Goal: Task Accomplishment & Management: Complete application form

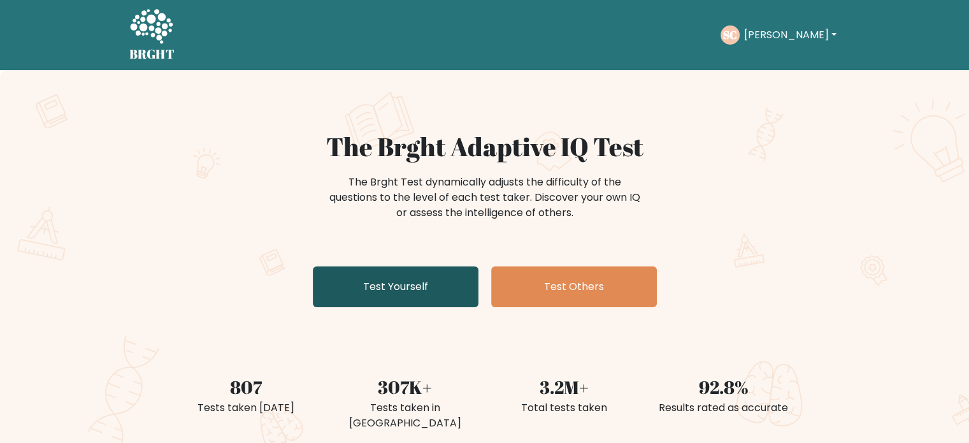
drag, startPoint x: 0, startPoint y: 0, endPoint x: 372, endPoint y: 275, distance: 462.5
click at [372, 275] on link "Test Yourself" at bounding box center [396, 286] width 166 height 41
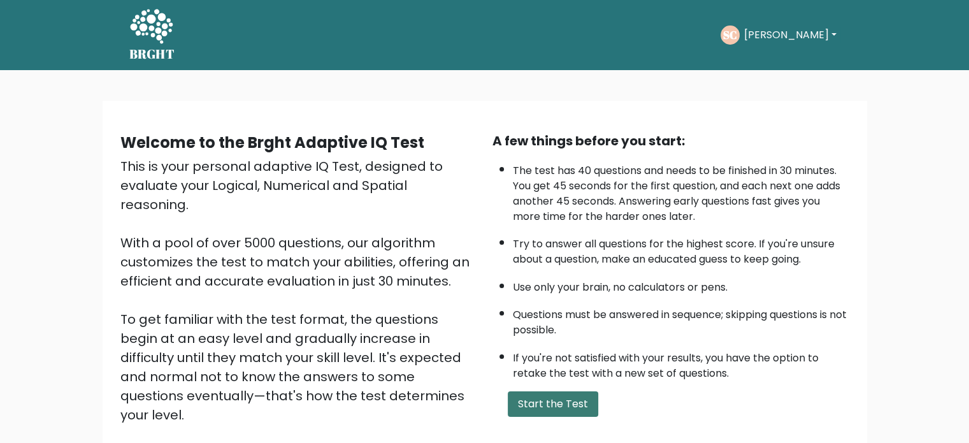
click at [543, 407] on button "Start the Test" at bounding box center [553, 403] width 90 height 25
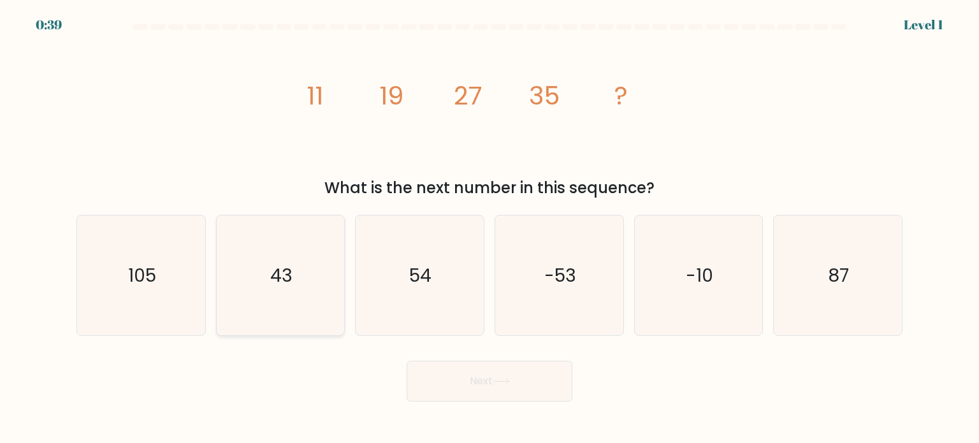
click at [313, 299] on icon "43" at bounding box center [280, 275] width 120 height 120
click at [489, 228] on input "b. 43" at bounding box center [489, 225] width 1 height 6
radio input "true"
click at [440, 368] on button "Next" at bounding box center [490, 381] width 166 height 41
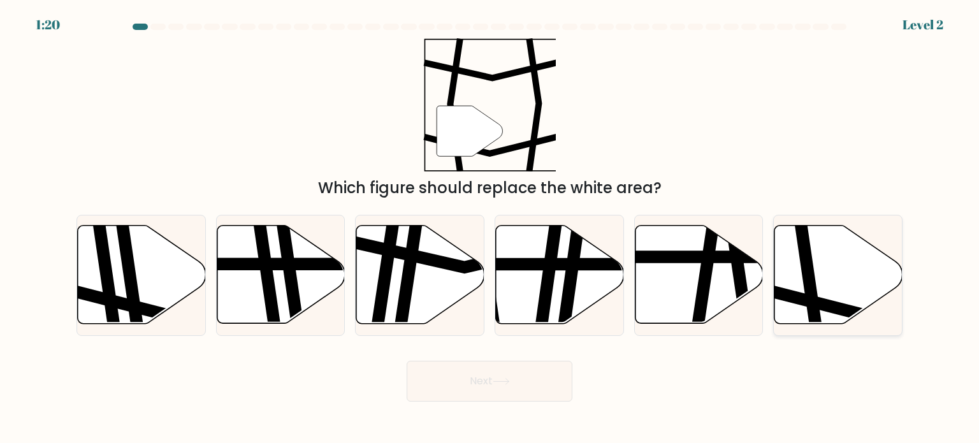
click at [808, 250] on icon at bounding box center [809, 224] width 19 height 258
click at [490, 228] on input "f." at bounding box center [489, 225] width 1 height 6
radio input "true"
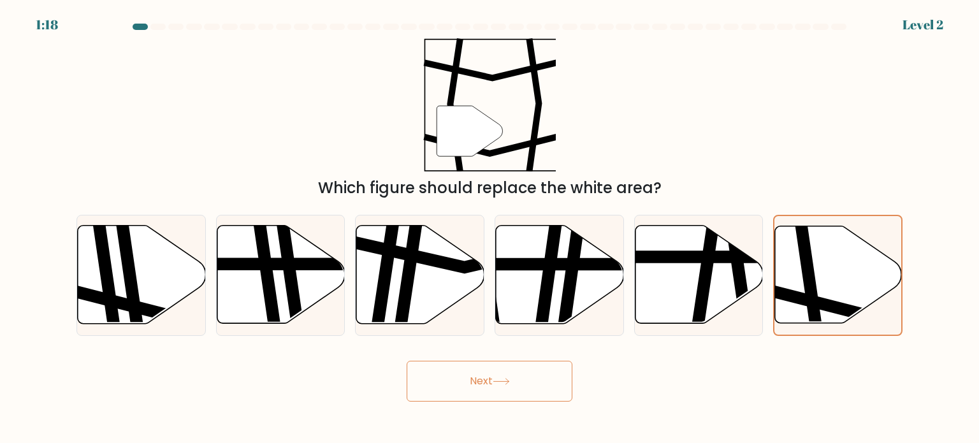
click at [553, 384] on button "Next" at bounding box center [490, 381] width 166 height 41
click at [482, 380] on button "Next" at bounding box center [490, 381] width 166 height 41
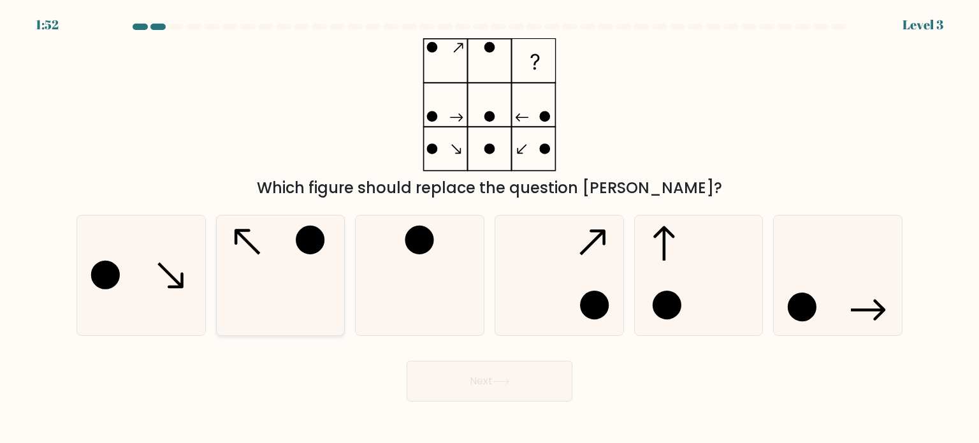
click at [313, 271] on icon at bounding box center [280, 275] width 120 height 120
click at [489, 228] on input "b." at bounding box center [489, 225] width 1 height 6
radio input "true"
click at [447, 366] on button "Next" at bounding box center [490, 381] width 166 height 41
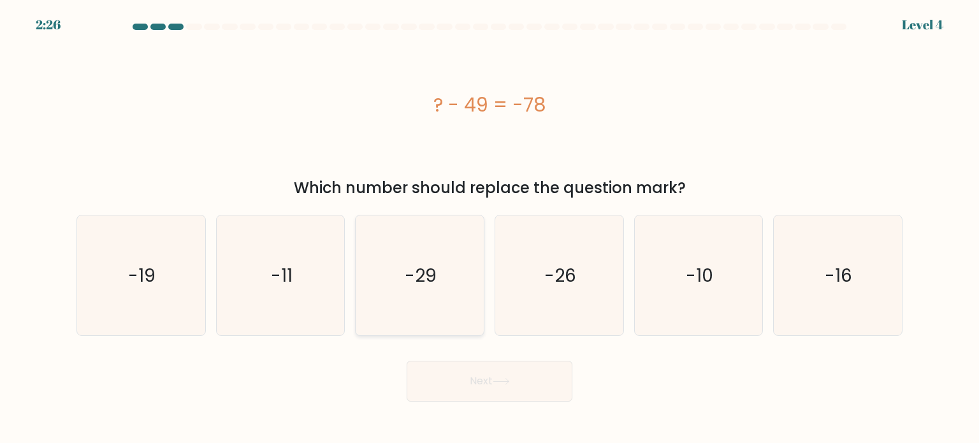
click at [421, 280] on text "-29" at bounding box center [421, 274] width 32 height 25
click at [489, 228] on input "c. -29" at bounding box center [489, 225] width 1 height 6
radio input "true"
click at [478, 372] on button "Next" at bounding box center [490, 381] width 166 height 41
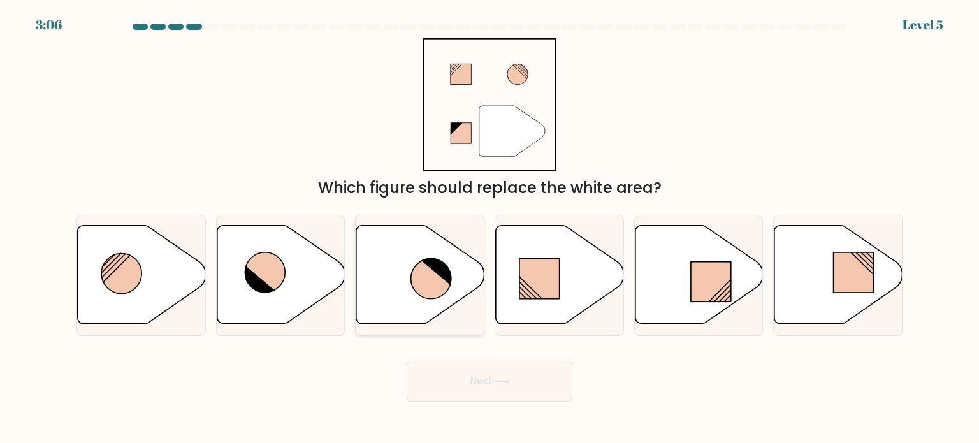
click at [419, 295] on icon at bounding box center [431, 279] width 40 height 40
click at [489, 228] on input "c." at bounding box center [489, 225] width 1 height 6
radio input "true"
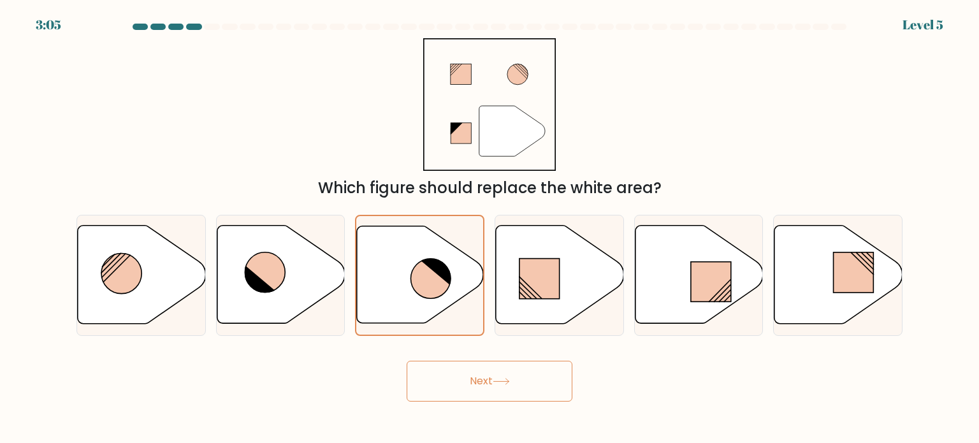
click at [484, 384] on button "Next" at bounding box center [490, 381] width 166 height 41
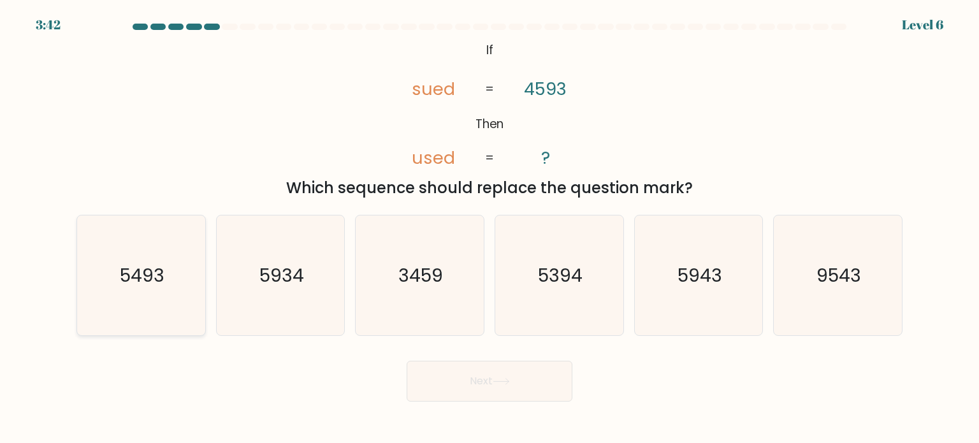
click at [175, 313] on icon "5493" at bounding box center [141, 275] width 120 height 120
click at [489, 228] on input "a. 5493" at bounding box center [489, 225] width 1 height 6
radio input "true"
click at [483, 392] on button "Next" at bounding box center [490, 381] width 166 height 41
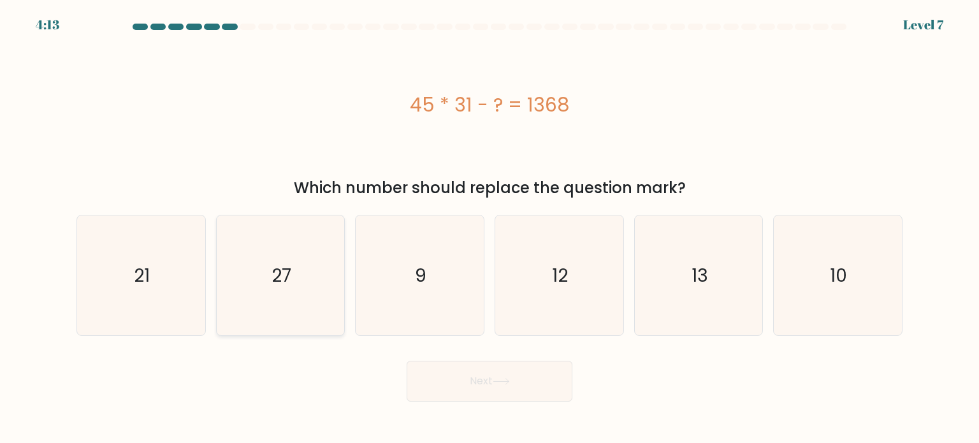
click at [307, 330] on icon "27" at bounding box center [280, 275] width 120 height 120
click at [489, 228] on input "b. 27" at bounding box center [489, 225] width 1 height 6
radio input "true"
click at [477, 389] on button "Next" at bounding box center [490, 381] width 166 height 41
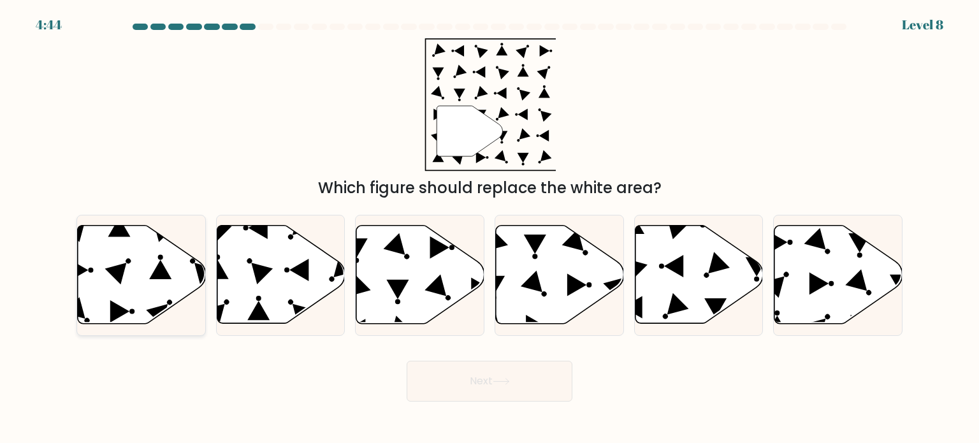
click at [149, 287] on icon at bounding box center [142, 275] width 128 height 98
click at [489, 228] on input "a." at bounding box center [489, 225] width 1 height 6
radio input "true"
click at [500, 369] on button "Next" at bounding box center [490, 381] width 166 height 41
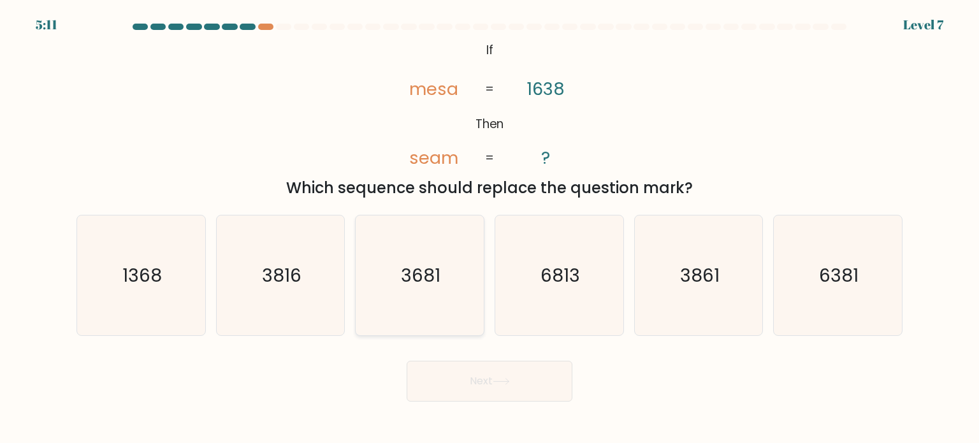
click at [377, 331] on icon "3681" at bounding box center [419, 275] width 120 height 120
click at [489, 228] on input "c. 3681" at bounding box center [489, 225] width 1 height 6
radio input "true"
click at [472, 370] on button "Next" at bounding box center [490, 381] width 166 height 41
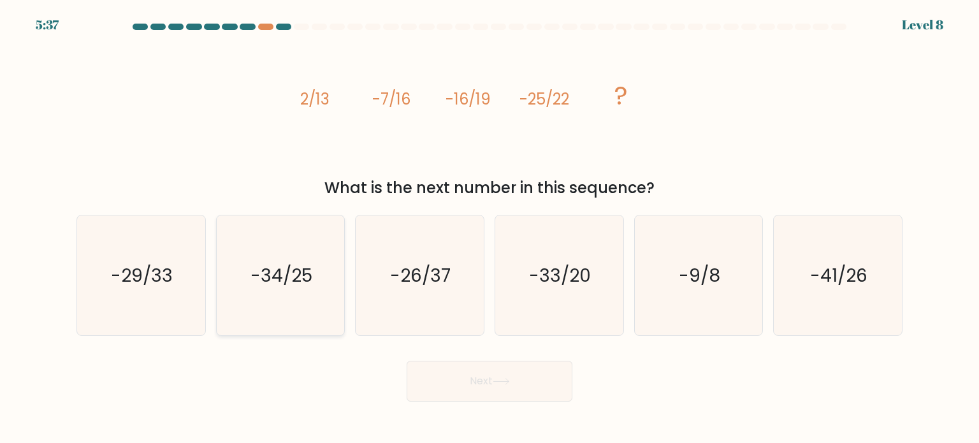
click at [246, 296] on icon "-34/25" at bounding box center [280, 275] width 120 height 120
click at [489, 228] on input "b. -34/25" at bounding box center [489, 225] width 1 height 6
radio input "true"
click at [466, 370] on button "Next" at bounding box center [490, 381] width 166 height 41
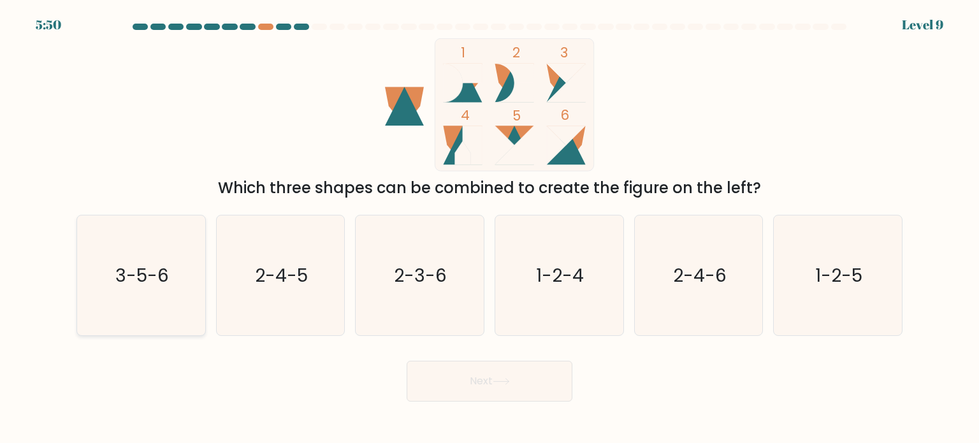
click at [201, 303] on div "3-5-6" at bounding box center [140, 275] width 129 height 121
click at [489, 228] on input "a. 3-5-6" at bounding box center [489, 225] width 1 height 6
radio input "true"
click at [494, 390] on button "Next" at bounding box center [490, 381] width 166 height 41
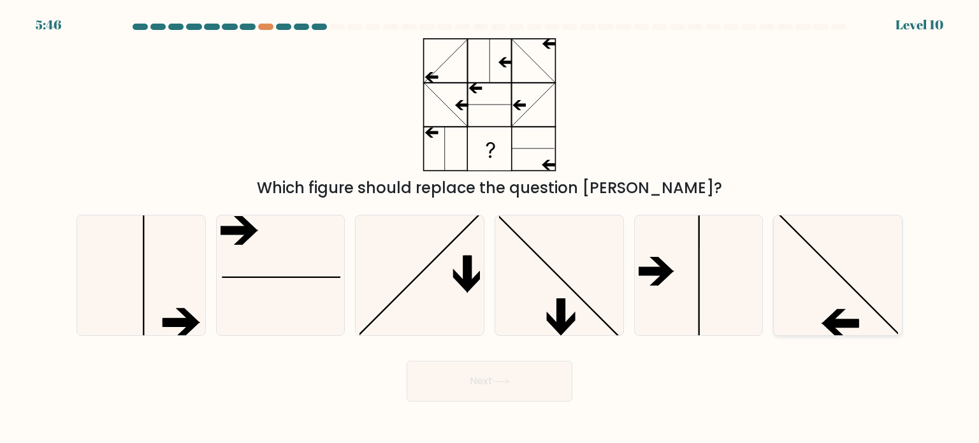
click at [787, 298] on icon at bounding box center [837, 275] width 120 height 120
click at [490, 228] on input "f." at bounding box center [489, 225] width 1 height 6
radio input "true"
click at [517, 382] on button "Next" at bounding box center [490, 381] width 166 height 41
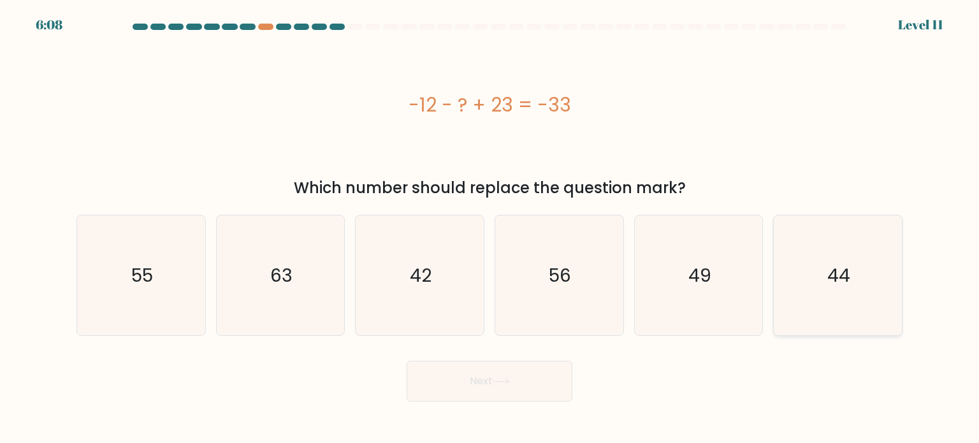
click at [822, 274] on icon "44" at bounding box center [837, 275] width 120 height 120
click at [490, 228] on input "f. 44" at bounding box center [489, 225] width 1 height 6
radio input "true"
click at [528, 389] on button "Next" at bounding box center [490, 381] width 166 height 41
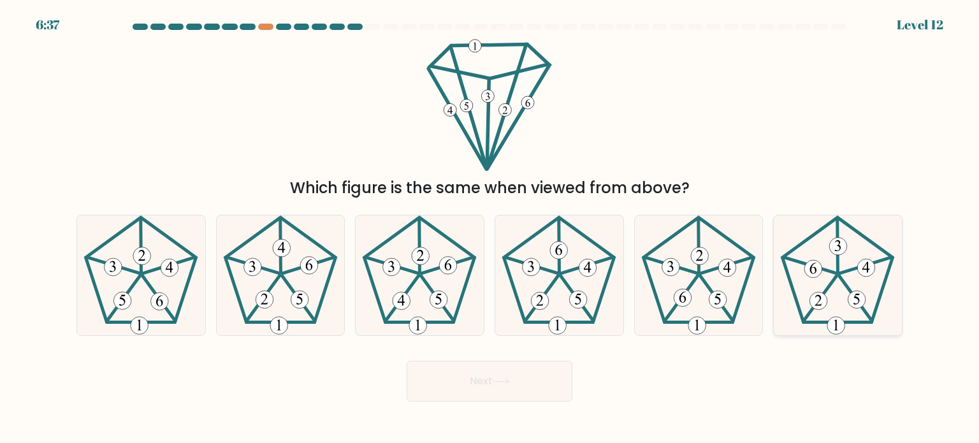
click at [853, 285] on icon at bounding box center [837, 275] width 120 height 120
click at [490, 228] on input "f." at bounding box center [489, 225] width 1 height 6
radio input "true"
click at [502, 393] on button "Next" at bounding box center [490, 381] width 166 height 41
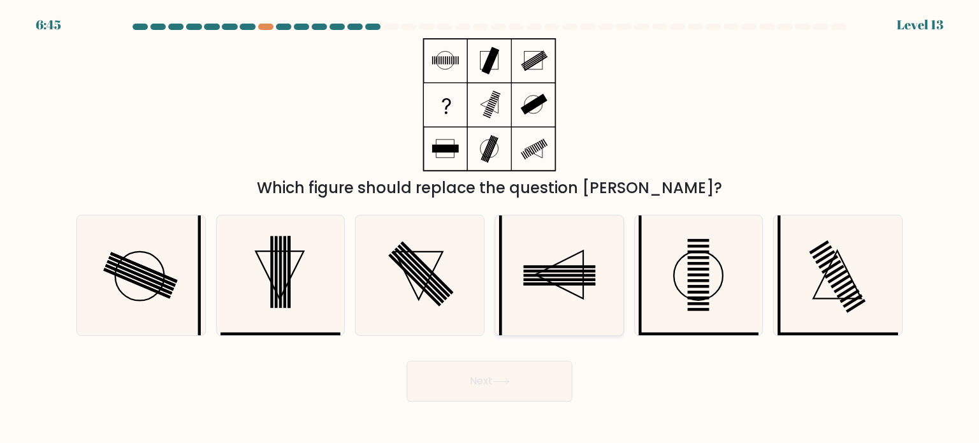
click at [594, 299] on icon at bounding box center [559, 275] width 120 height 120
click at [490, 228] on input "d." at bounding box center [489, 225] width 1 height 6
radio input "true"
click at [507, 377] on button "Next" at bounding box center [490, 381] width 166 height 41
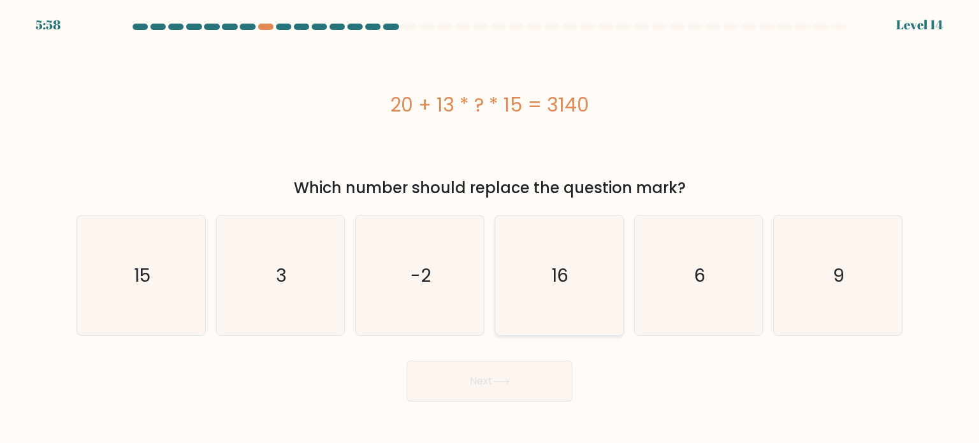
click at [579, 278] on icon "16" at bounding box center [559, 275] width 120 height 120
click at [490, 228] on input "d. 16" at bounding box center [489, 225] width 1 height 6
radio input "true"
click at [481, 379] on button "Next" at bounding box center [490, 381] width 166 height 41
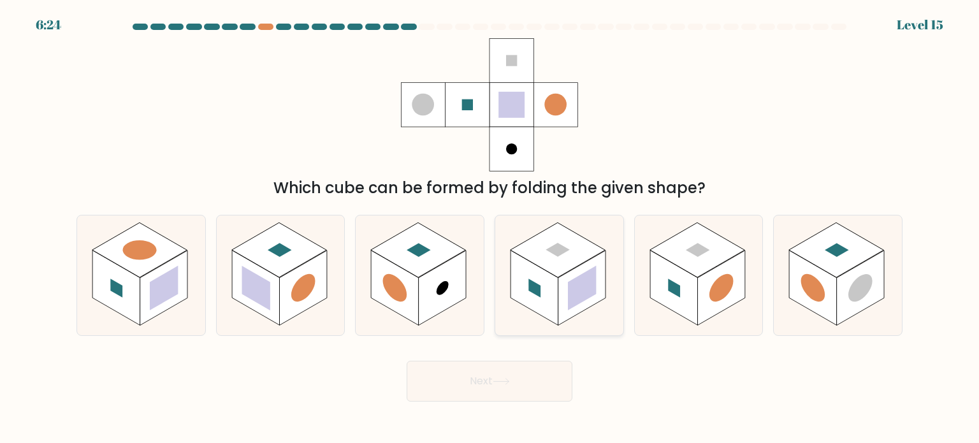
click at [544, 243] on rect at bounding box center [557, 249] width 95 height 55
click at [490, 228] on input "d." at bounding box center [489, 225] width 1 height 6
radio input "true"
click at [445, 379] on button "Next" at bounding box center [490, 381] width 166 height 41
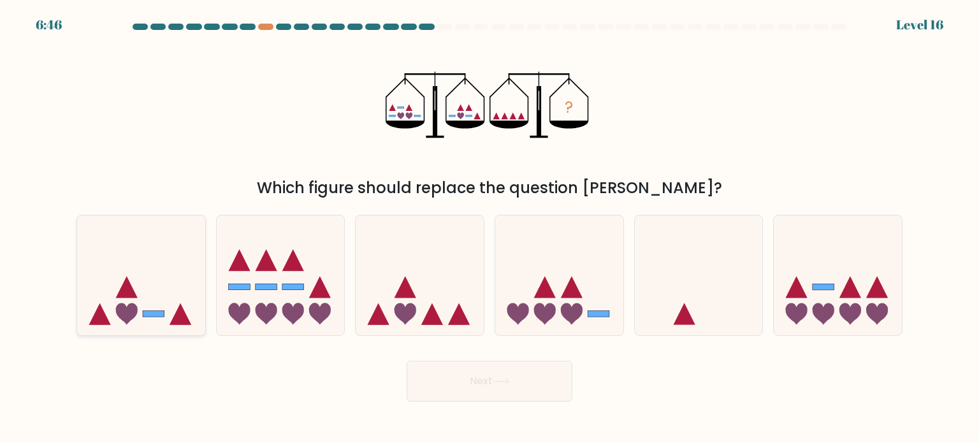
click at [129, 273] on icon at bounding box center [141, 275] width 128 height 106
click at [489, 228] on input "a." at bounding box center [489, 225] width 1 height 6
radio input "true"
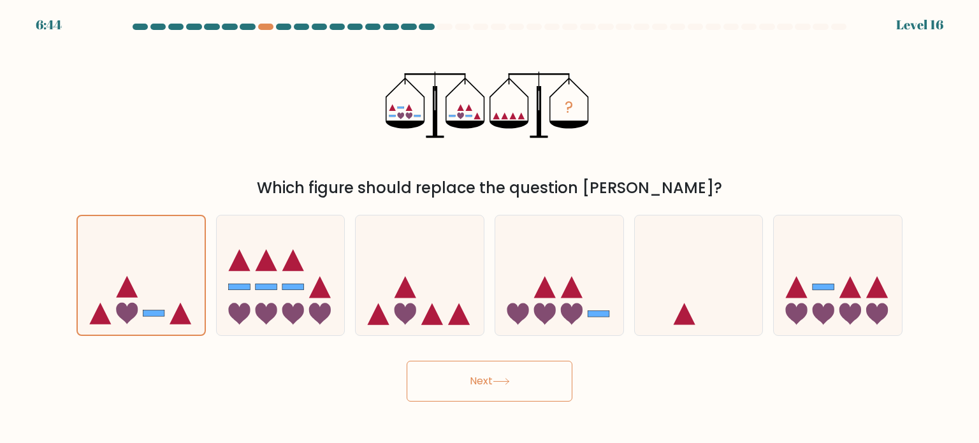
click at [467, 370] on button "Next" at bounding box center [490, 381] width 166 height 41
click at [476, 387] on button "Next" at bounding box center [490, 381] width 166 height 41
click at [511, 365] on button "Next" at bounding box center [490, 381] width 166 height 41
click at [120, 277] on icon at bounding box center [141, 274] width 127 height 105
click at [489, 228] on input "a." at bounding box center [489, 225] width 1 height 6
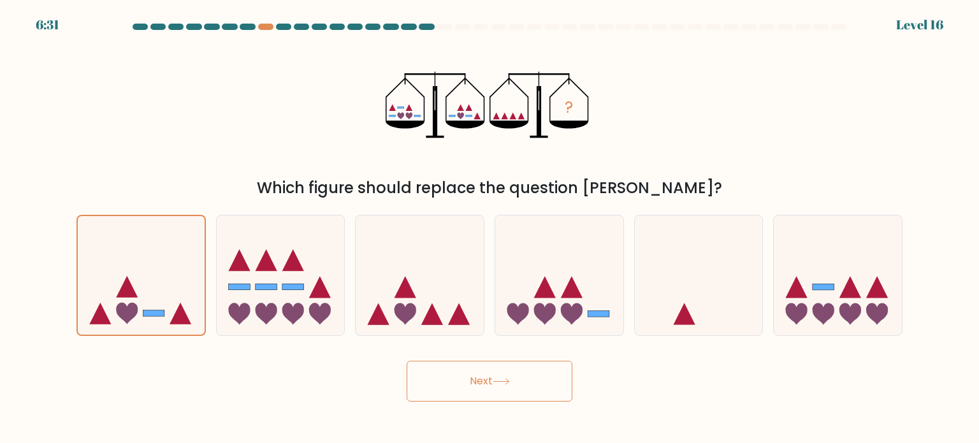
click at [490, 382] on button "Next" at bounding box center [490, 381] width 166 height 41
click at [519, 161] on icon "?" at bounding box center [489, 104] width 208 height 133
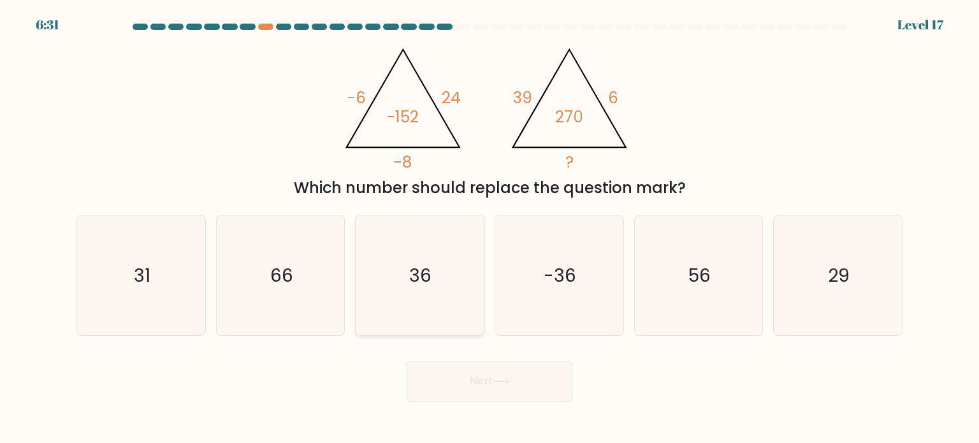
click at [438, 259] on icon "36" at bounding box center [419, 275] width 120 height 120
click at [489, 228] on input "c. 36" at bounding box center [489, 225] width 1 height 6
radio input "true"
click at [493, 368] on button "Next" at bounding box center [490, 381] width 166 height 41
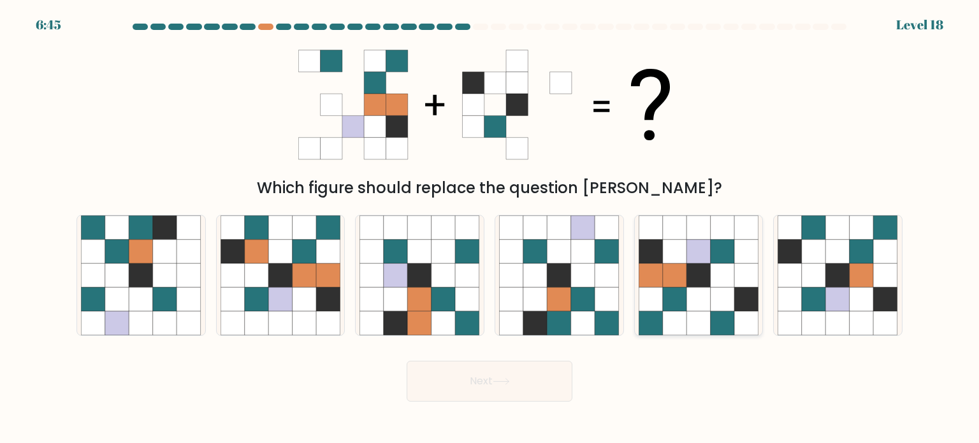
click at [706, 270] on icon at bounding box center [698, 275] width 24 height 24
click at [490, 228] on input "e." at bounding box center [489, 225] width 1 height 6
radio input "true"
click at [493, 381] on button "Next" at bounding box center [490, 381] width 166 height 41
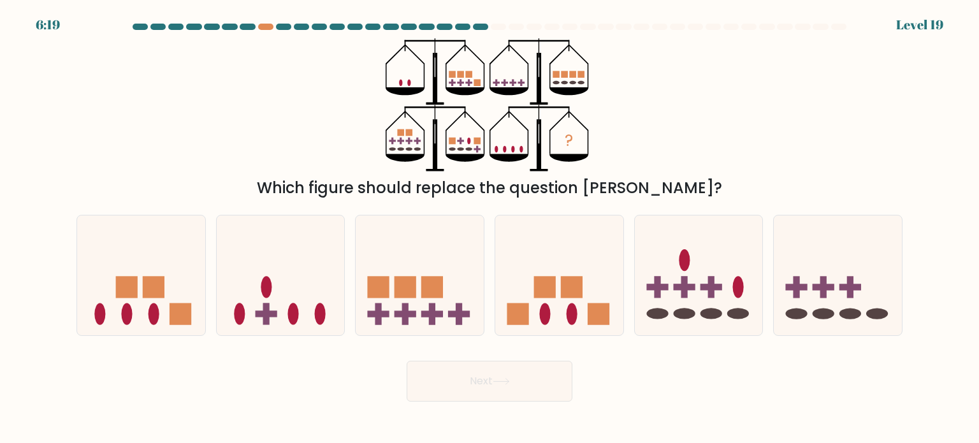
click at [493, 381] on button "Next" at bounding box center [490, 381] width 166 height 41
click at [389, 286] on rect at bounding box center [379, 287] width 22 height 22
click at [489, 228] on input "c." at bounding box center [489, 225] width 1 height 6
radio input "true"
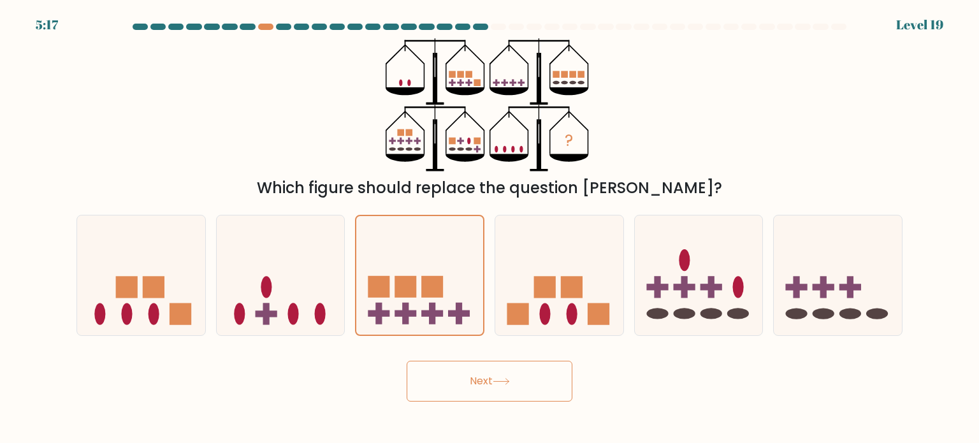
click at [500, 387] on button "Next" at bounding box center [490, 381] width 166 height 41
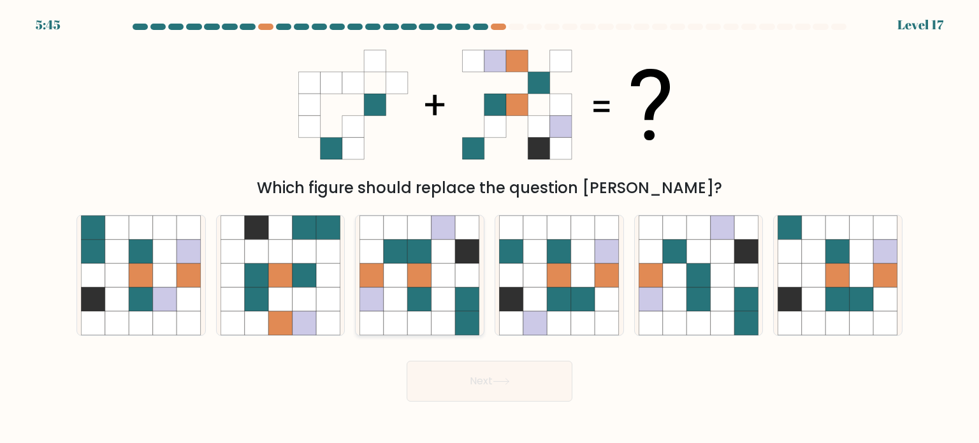
click at [412, 305] on icon at bounding box center [420, 299] width 24 height 24
click at [489, 228] on input "c." at bounding box center [489, 225] width 1 height 6
radio input "true"
click at [487, 387] on button "Next" at bounding box center [490, 381] width 166 height 41
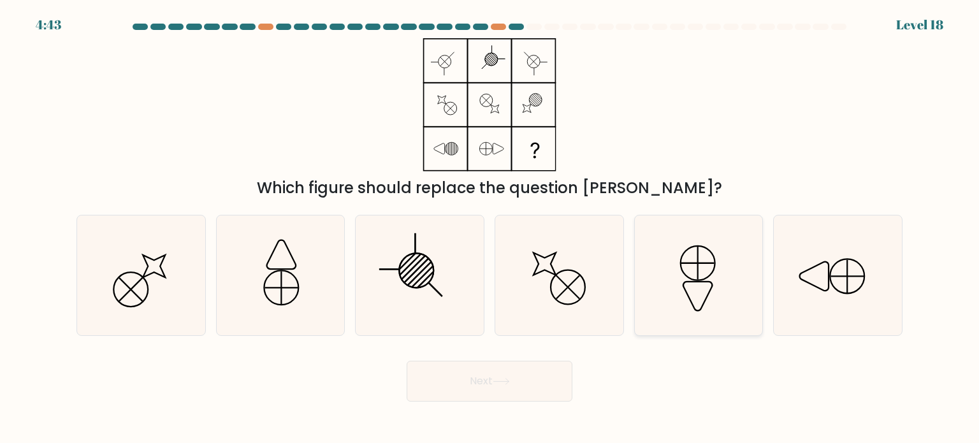
click at [718, 278] on icon at bounding box center [698, 275] width 120 height 120
click at [490, 228] on input "e." at bounding box center [489, 225] width 1 height 6
radio input "true"
click at [554, 363] on button "Next" at bounding box center [490, 381] width 166 height 41
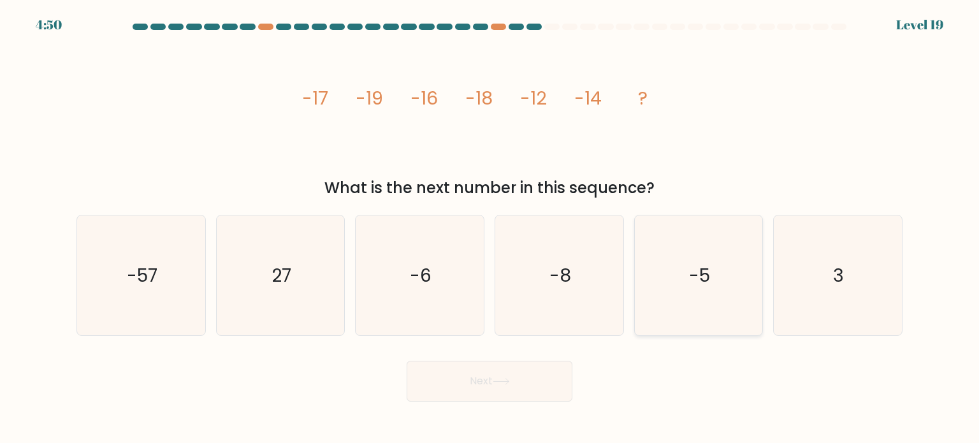
click at [691, 273] on text "-5" at bounding box center [699, 274] width 21 height 25
click at [490, 228] on input "e. -5" at bounding box center [489, 225] width 1 height 6
radio input "true"
click at [537, 371] on button "Next" at bounding box center [490, 381] width 166 height 41
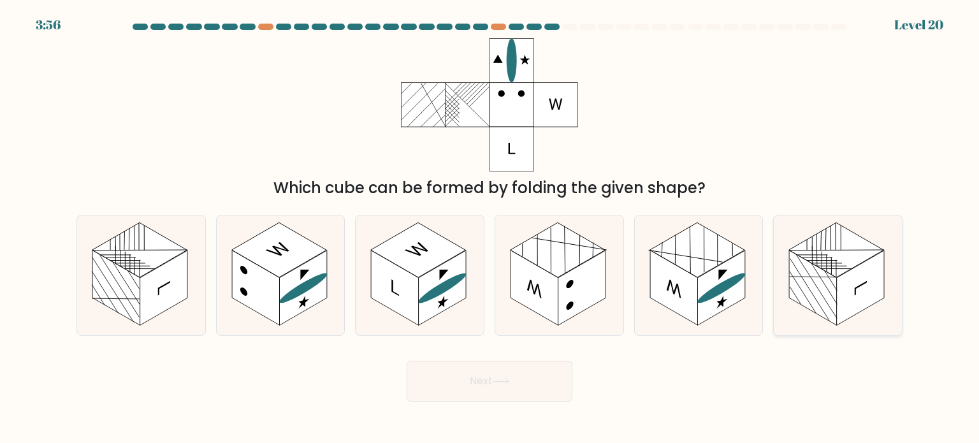
click at [831, 270] on line at bounding box center [831, 265] width 30 height 17
click at [490, 228] on input "f." at bounding box center [489, 225] width 1 height 6
radio input "true"
click at [533, 381] on button "Next" at bounding box center [490, 381] width 166 height 41
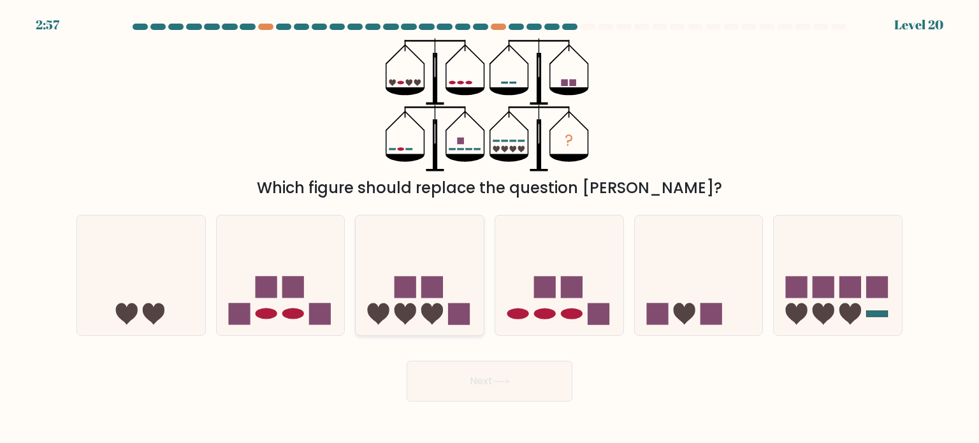
click at [400, 298] on icon at bounding box center [420, 275] width 128 height 106
click at [489, 228] on input "c." at bounding box center [489, 225] width 1 height 6
radio input "true"
click at [505, 381] on icon at bounding box center [501, 381] width 17 height 7
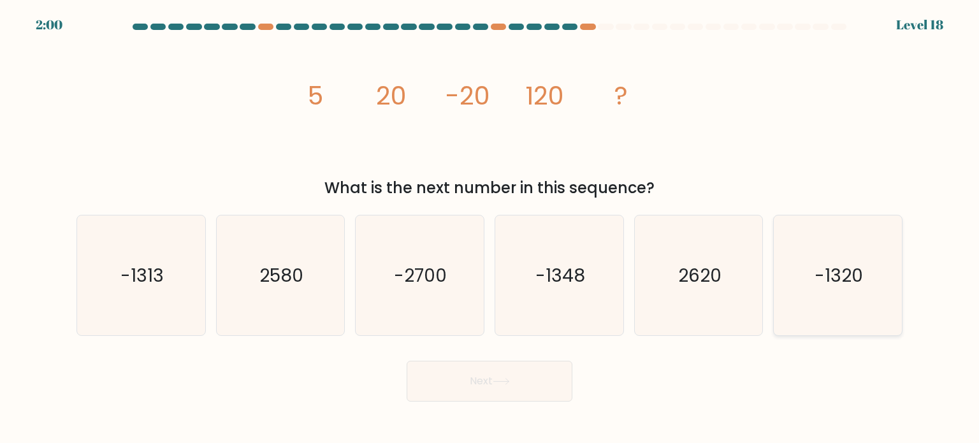
click at [816, 249] on icon "-1320" at bounding box center [837, 275] width 120 height 120
click at [490, 228] on input "f. -1320" at bounding box center [489, 225] width 1 height 6
radio input "true"
click at [480, 375] on button "Next" at bounding box center [490, 381] width 166 height 41
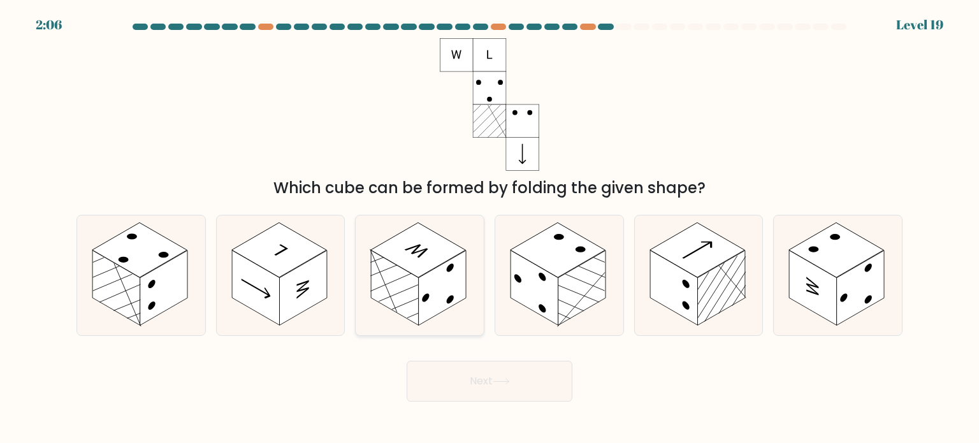
click at [456, 306] on icon at bounding box center [420, 275] width 128 height 120
click at [489, 228] on input "c." at bounding box center [489, 225] width 1 height 6
radio input "true"
click at [501, 384] on icon at bounding box center [501, 381] width 17 height 7
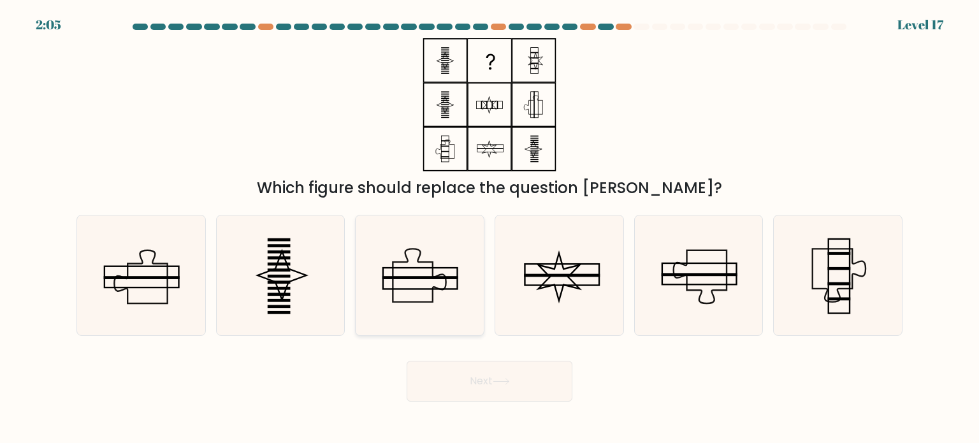
click at [436, 307] on icon at bounding box center [419, 275] width 120 height 120
click at [489, 228] on input "c." at bounding box center [489, 225] width 1 height 6
radio input "true"
click at [192, 303] on icon at bounding box center [141, 275] width 120 height 120
click at [489, 228] on input "a." at bounding box center [489, 225] width 1 height 6
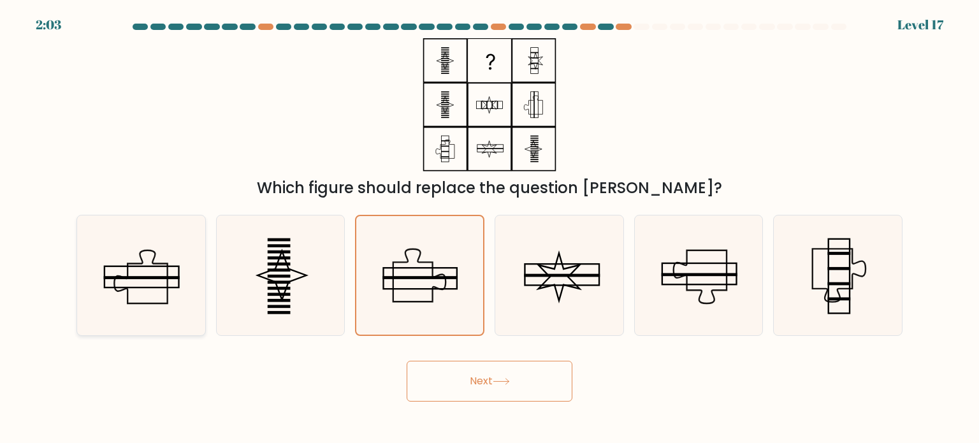
radio input "true"
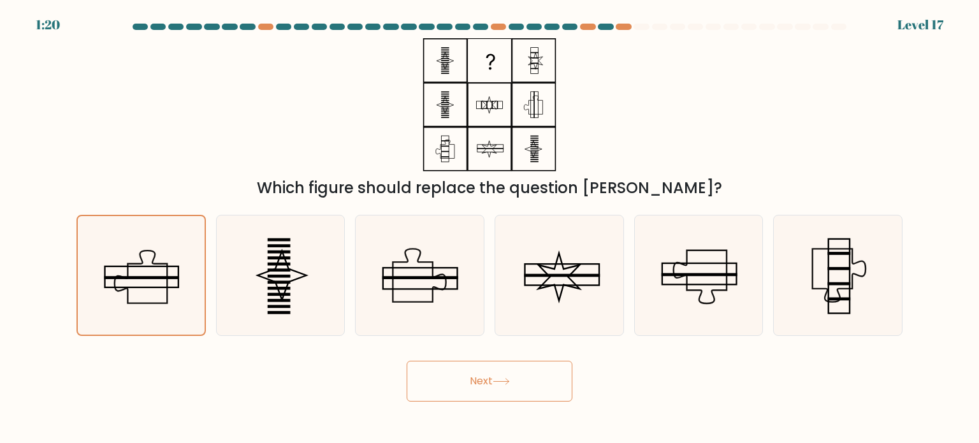
click at [469, 378] on button "Next" at bounding box center [490, 381] width 166 height 41
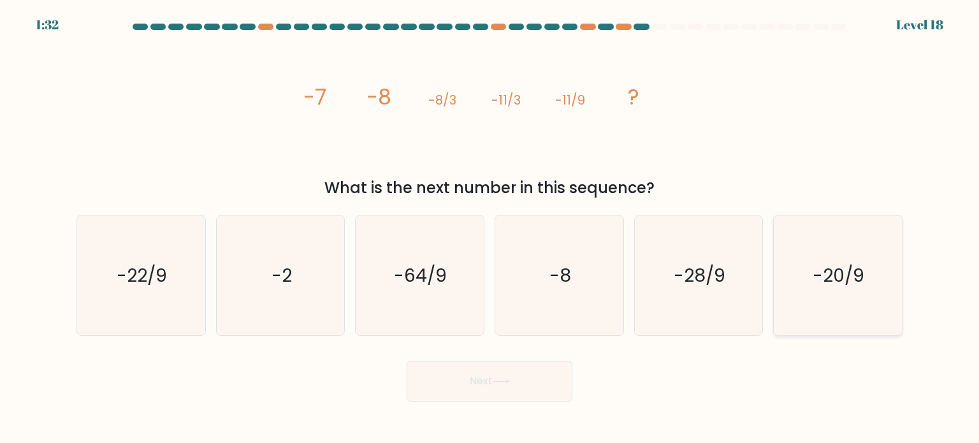
click at [811, 254] on icon "-20/9" at bounding box center [837, 275] width 120 height 120
click at [490, 228] on input "f. -20/9" at bounding box center [489, 225] width 1 height 6
radio input "true"
click at [500, 379] on icon at bounding box center [501, 381] width 17 height 7
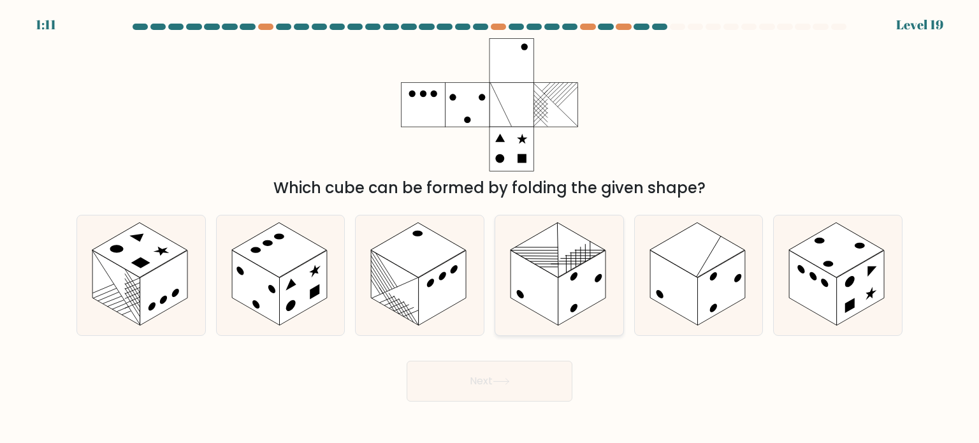
click at [558, 271] on rect at bounding box center [557, 249] width 95 height 55
click at [490, 228] on input "d." at bounding box center [489, 225] width 1 height 6
radio input "true"
click at [688, 277] on rect at bounding box center [674, 287] width 48 height 75
click at [490, 228] on input "e." at bounding box center [489, 225] width 1 height 6
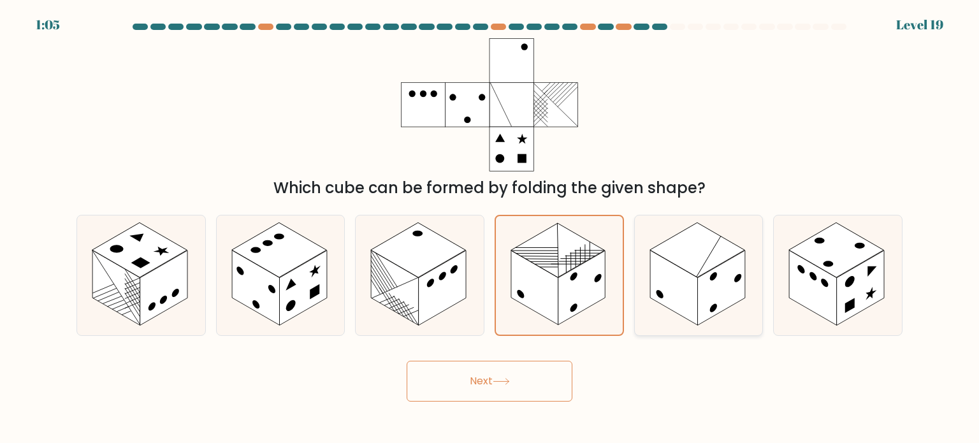
radio input "true"
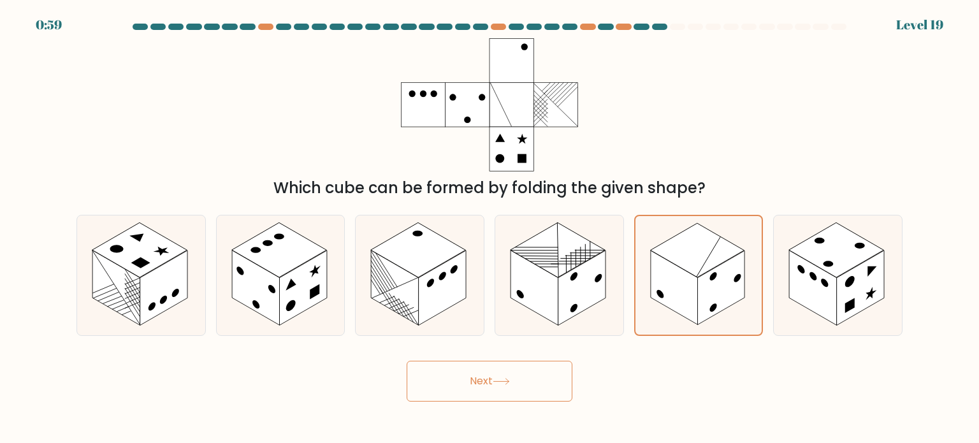
click at [536, 375] on button "Next" at bounding box center [490, 381] width 166 height 41
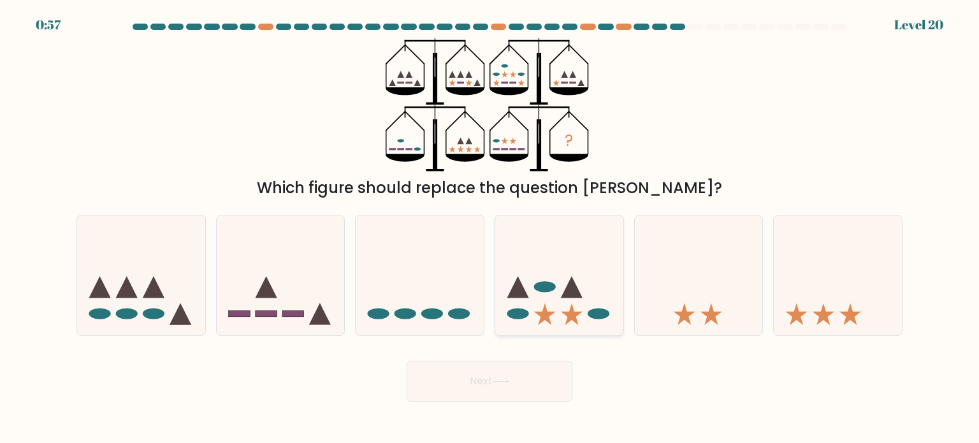
click at [591, 290] on icon at bounding box center [559, 275] width 128 height 106
click at [490, 228] on input "d." at bounding box center [489, 225] width 1 height 6
radio input "true"
click at [514, 369] on button "Next" at bounding box center [490, 381] width 166 height 41
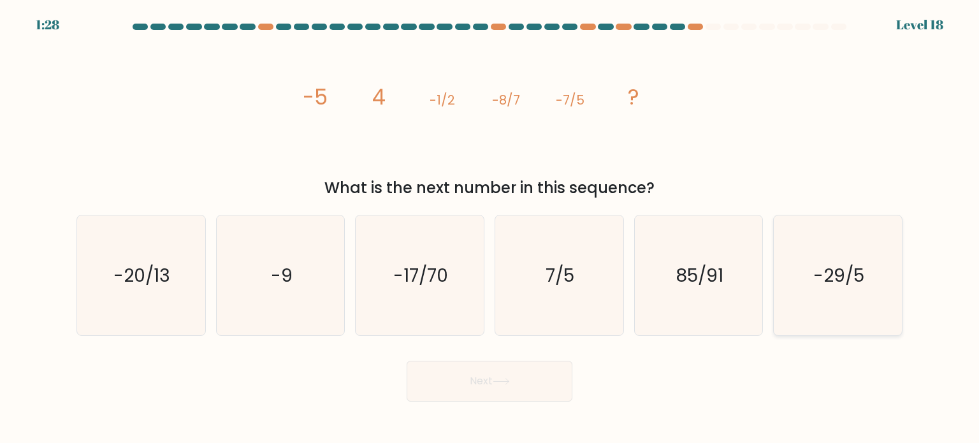
click at [795, 263] on icon "-29/5" at bounding box center [837, 275] width 120 height 120
click at [490, 228] on input "f. -29/5" at bounding box center [489, 225] width 1 height 6
radio input "true"
click at [524, 392] on button "Next" at bounding box center [490, 381] width 166 height 41
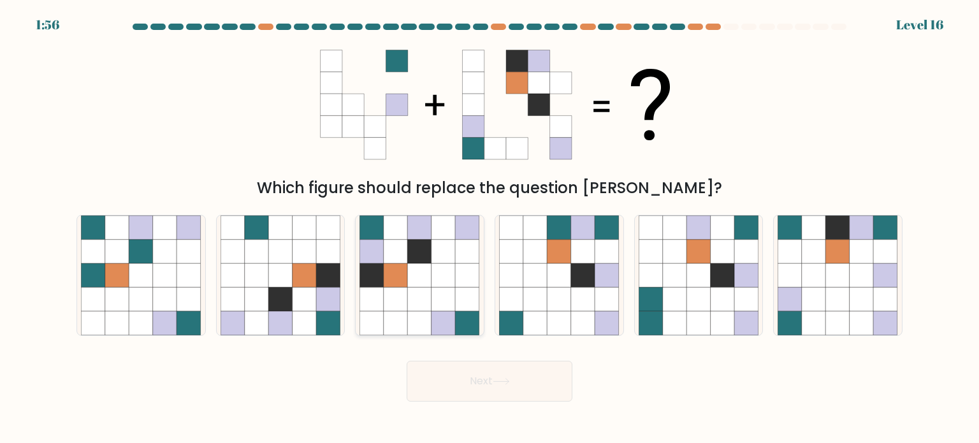
click at [433, 301] on icon at bounding box center [443, 299] width 24 height 24
click at [489, 228] on input "c." at bounding box center [489, 225] width 1 height 6
radio input "true"
click at [468, 391] on button "Next" at bounding box center [490, 381] width 166 height 41
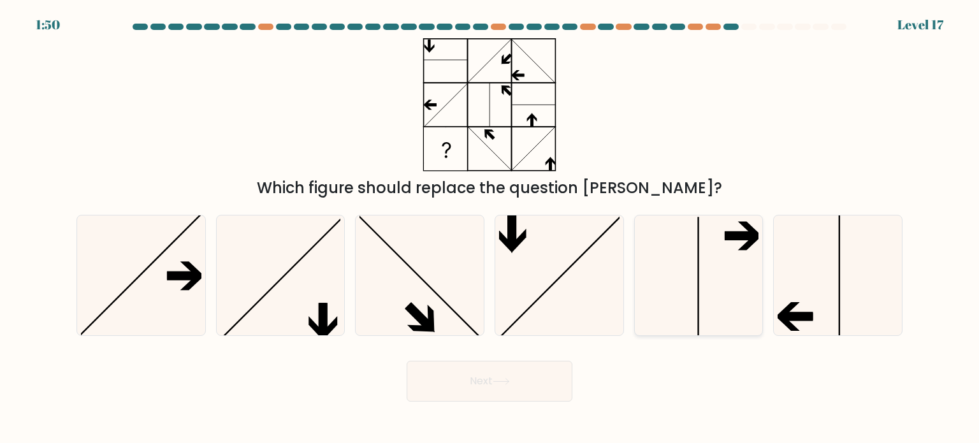
click at [672, 305] on icon at bounding box center [698, 275] width 120 height 120
click at [490, 228] on input "e." at bounding box center [489, 225] width 1 height 6
radio input "true"
click at [818, 296] on icon at bounding box center [837, 275] width 120 height 120
click at [490, 228] on input "f." at bounding box center [489, 225] width 1 height 6
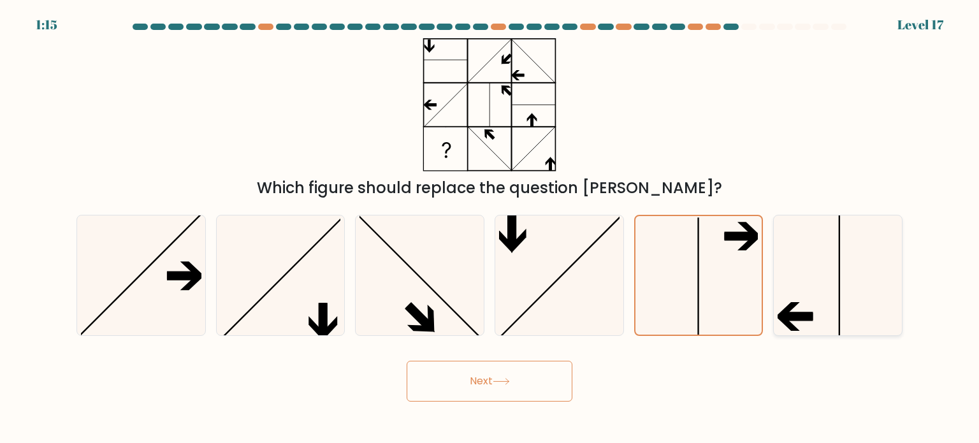
radio input "true"
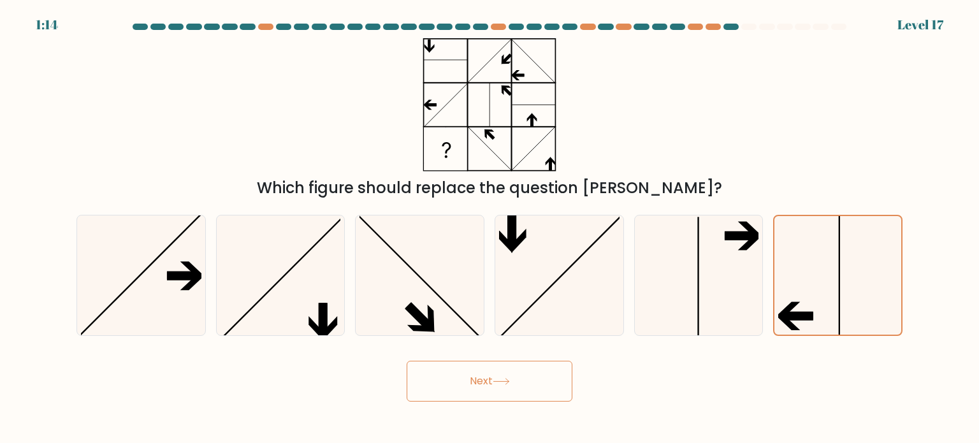
click at [535, 387] on button "Next" at bounding box center [490, 381] width 166 height 41
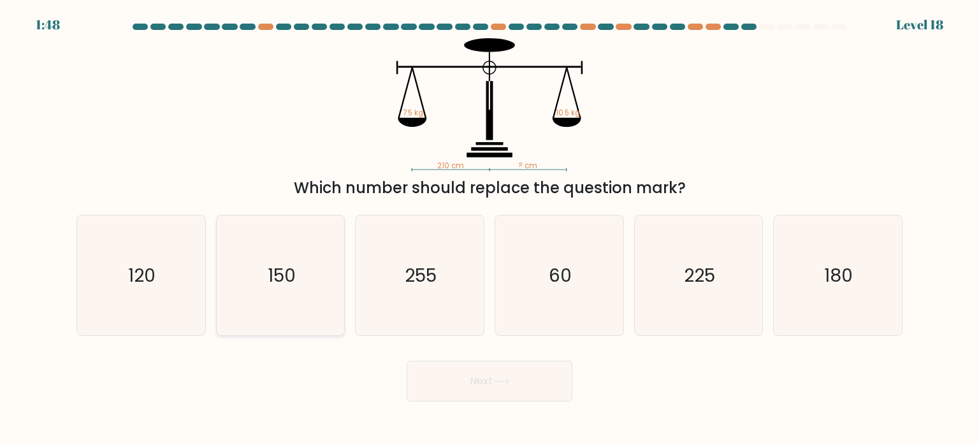
click at [284, 258] on icon "150" at bounding box center [280, 275] width 120 height 120
click at [489, 228] on input "b. 150" at bounding box center [489, 225] width 1 height 6
radio input "true"
click at [465, 373] on button "Next" at bounding box center [490, 381] width 166 height 41
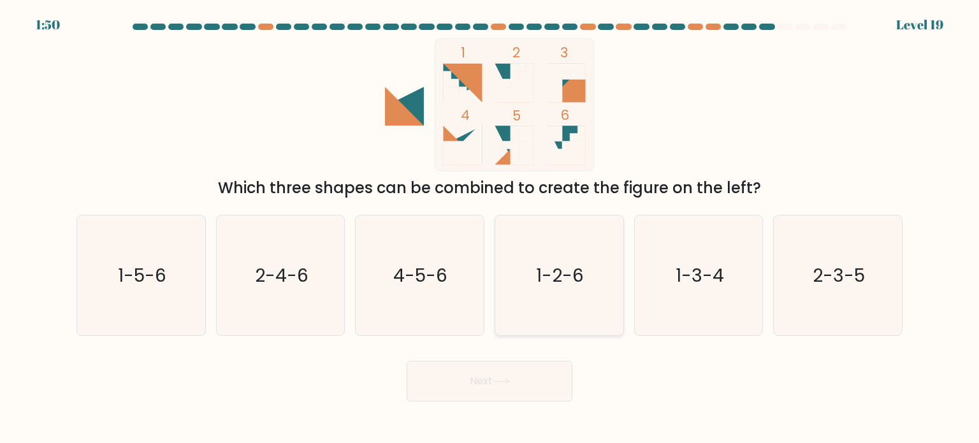
click at [604, 256] on icon "1-2-6" at bounding box center [559, 275] width 120 height 120
click at [490, 228] on input "d. 1-2-6" at bounding box center [489, 225] width 1 height 6
radio input "true"
click at [497, 363] on button "Next" at bounding box center [490, 381] width 166 height 41
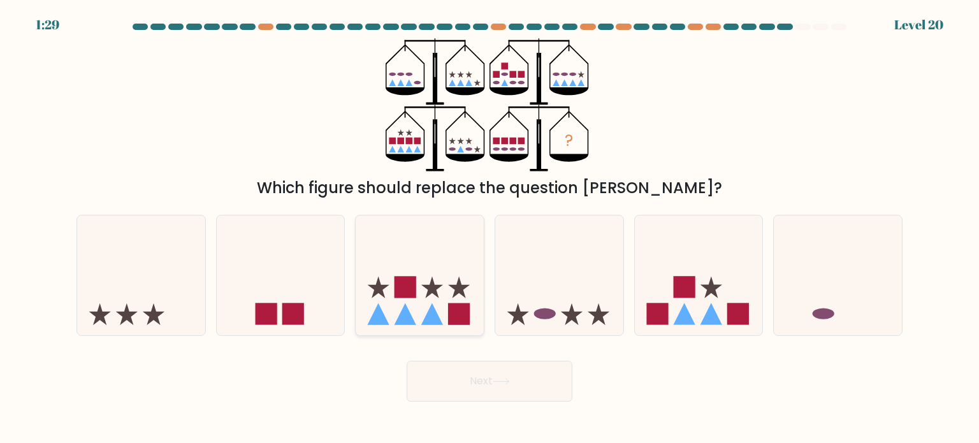
click at [425, 264] on icon at bounding box center [420, 275] width 128 height 106
click at [489, 228] on input "c." at bounding box center [489, 225] width 1 height 6
radio input "true"
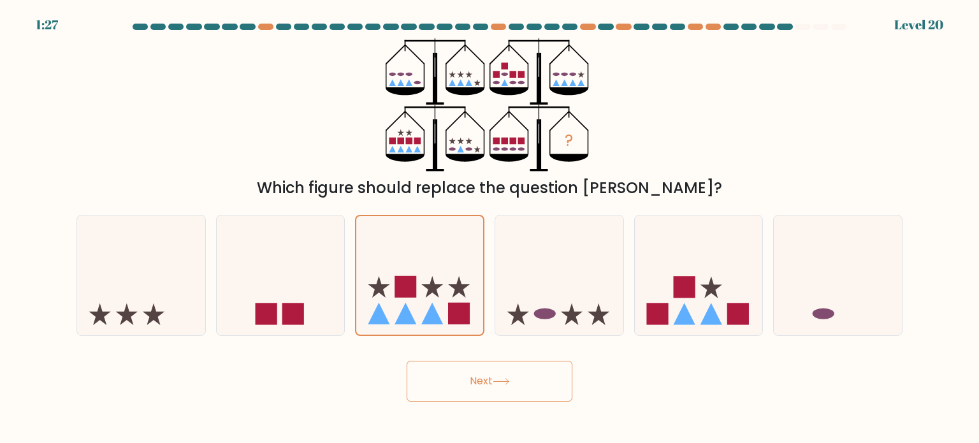
click at [478, 374] on button "Next" at bounding box center [490, 381] width 166 height 41
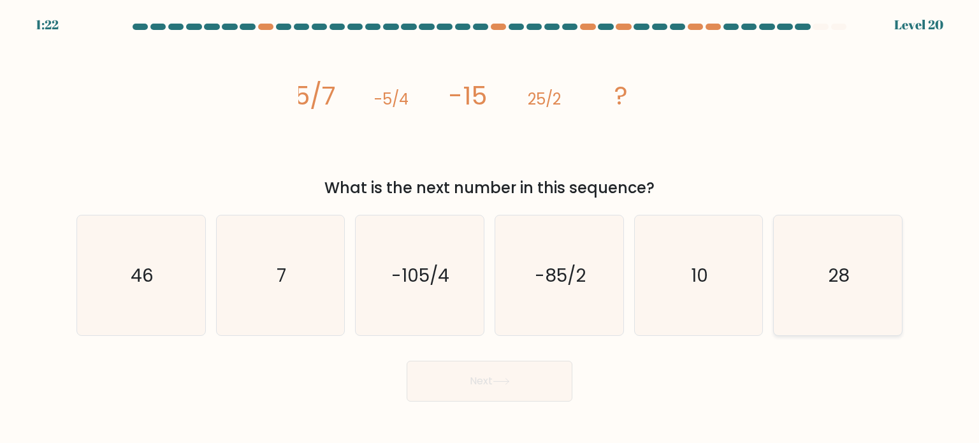
click at [813, 273] on icon "28" at bounding box center [837, 275] width 120 height 120
click at [490, 228] on input "f. 28" at bounding box center [489, 225] width 1 height 6
radio input "true"
click at [503, 391] on button "Next" at bounding box center [490, 381] width 166 height 41
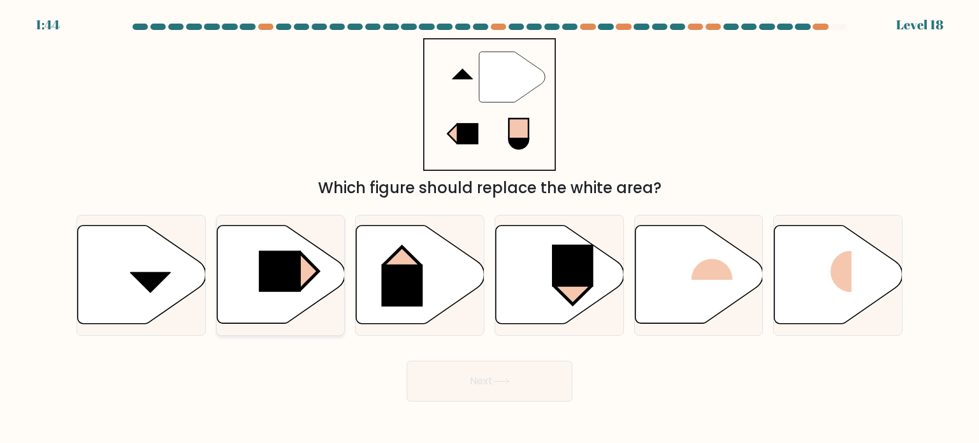
click at [263, 257] on rect at bounding box center [280, 271] width 42 height 41
click at [489, 228] on input "b." at bounding box center [489, 225] width 1 height 6
radio input "true"
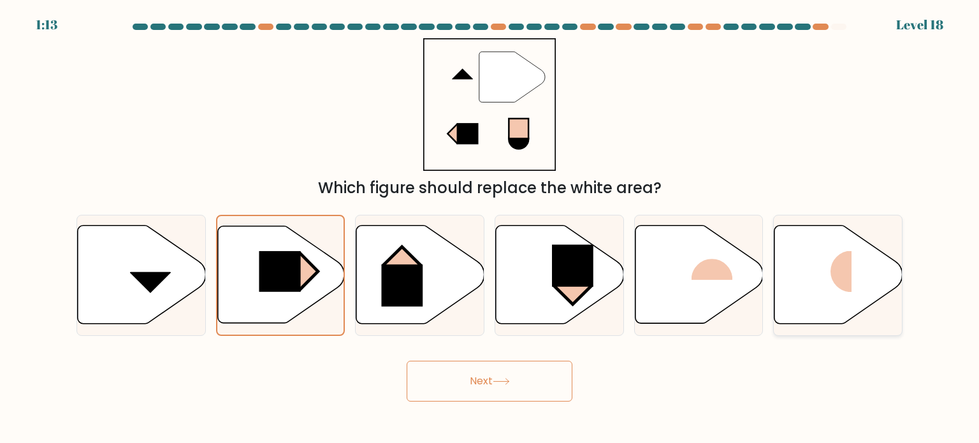
click at [810, 277] on rect at bounding box center [830, 271] width 43 height 41
click at [490, 228] on input "f." at bounding box center [489, 225] width 1 height 6
radio input "true"
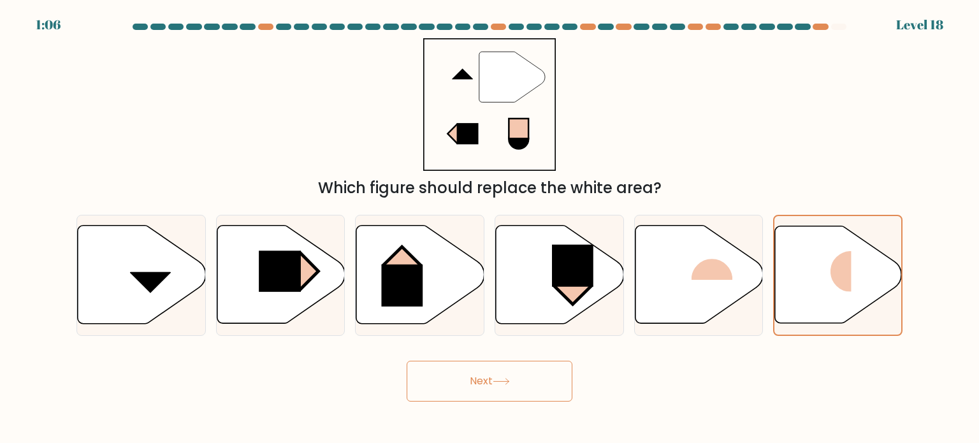
click at [541, 391] on button "Next" at bounding box center [490, 381] width 166 height 41
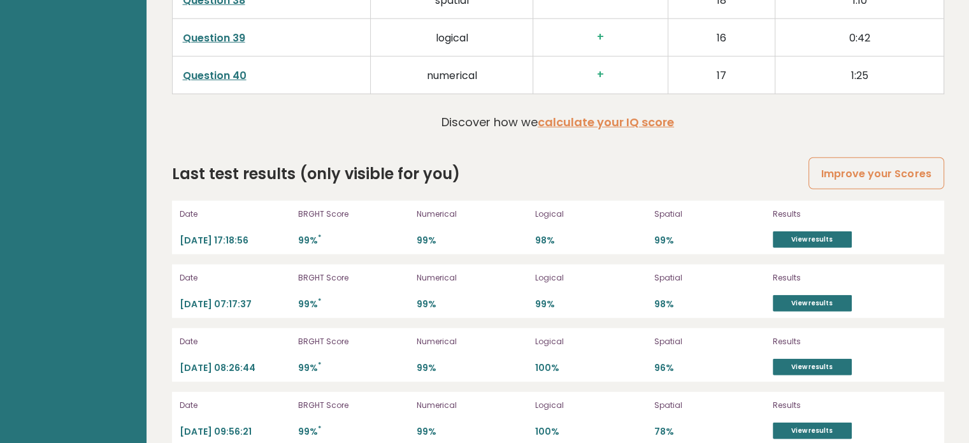
scroll to position [3454, 0]
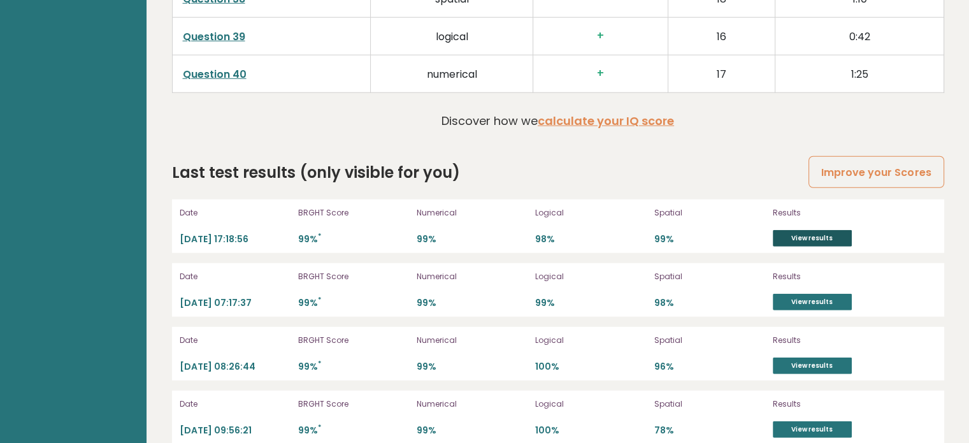
click at [820, 233] on link "View results" at bounding box center [812, 238] width 79 height 17
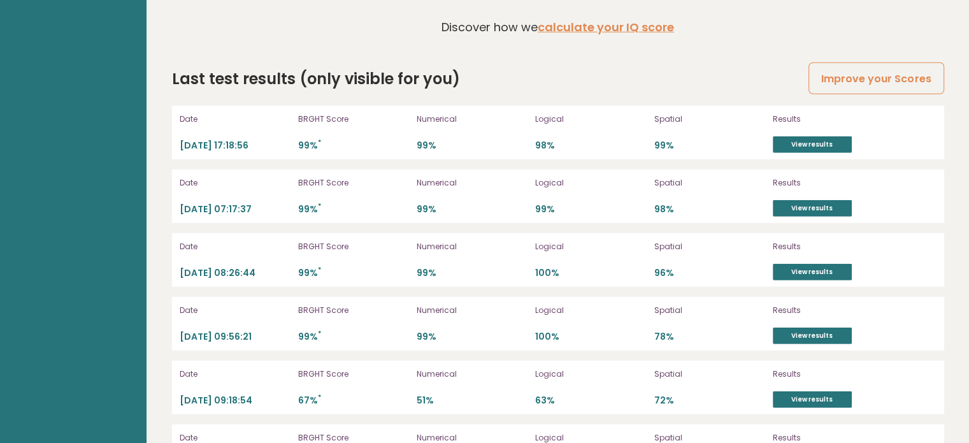
scroll to position [3549, 0]
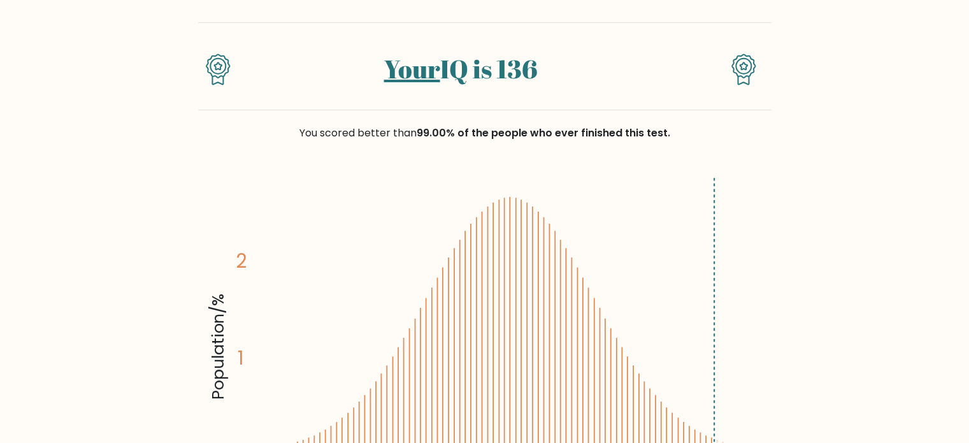
scroll to position [76, 0]
